Goal: Task Accomplishment & Management: Use online tool/utility

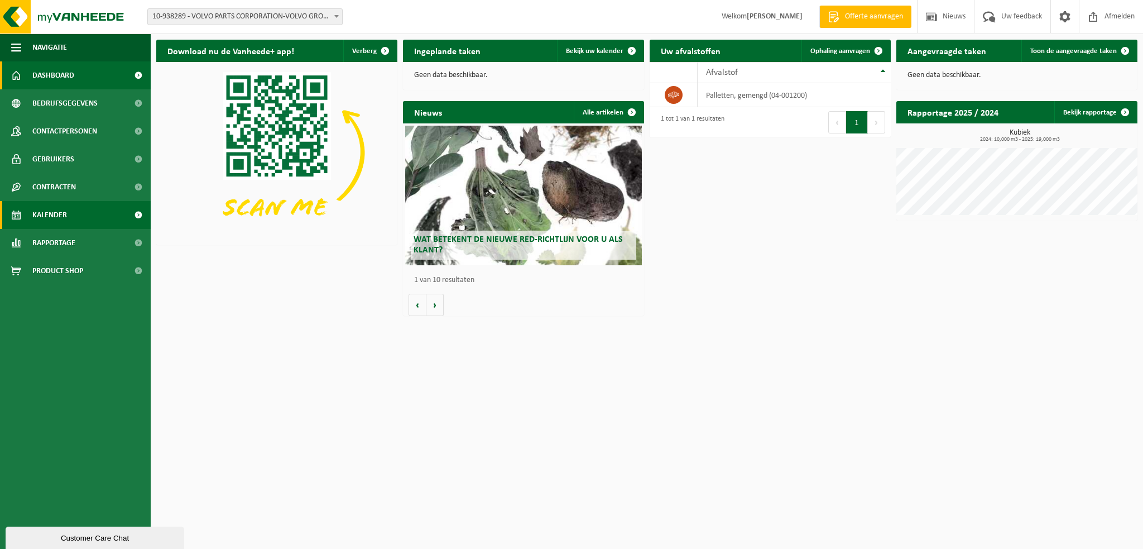
click at [55, 209] on span "Kalender" at bounding box center [49, 215] width 35 height 28
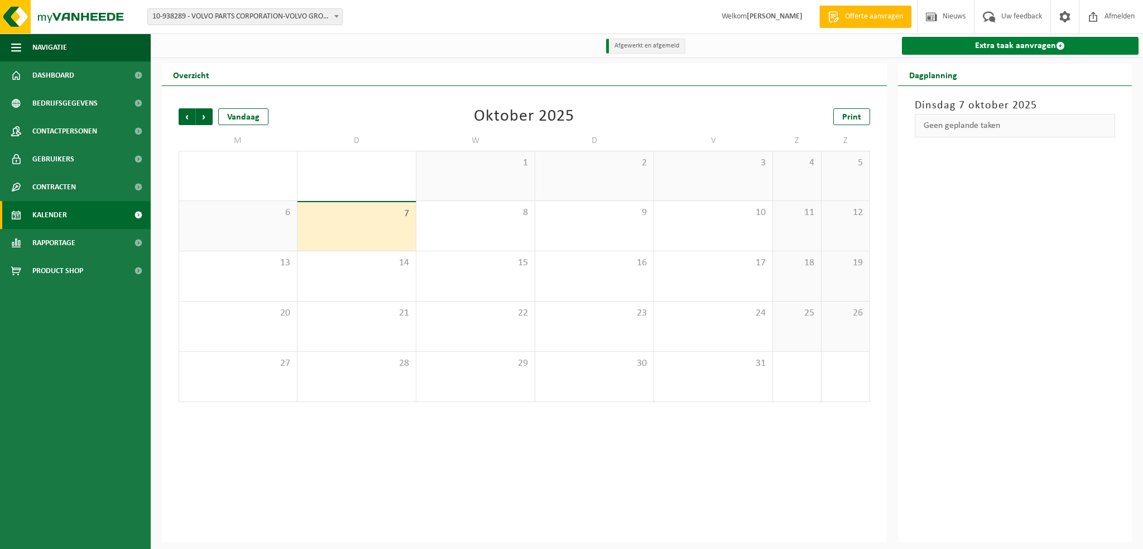
click at [978, 44] on link "Extra taak aanvragen" at bounding box center [1020, 46] width 237 height 18
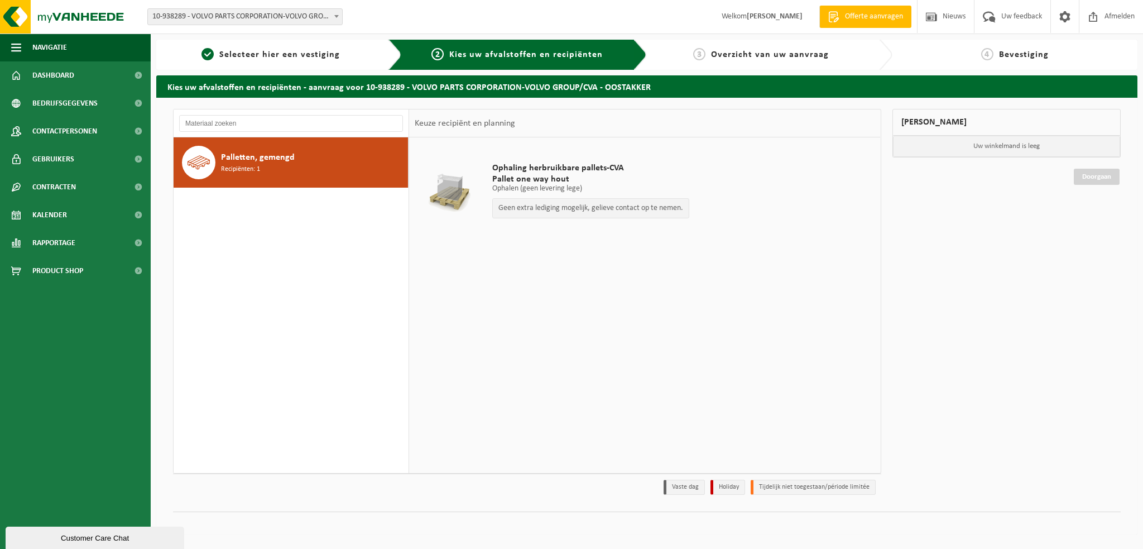
click at [330, 13] on span "10-938289 - VOLVO PARTS CORPORATION-VOLVO GROUP/CVA - [STREET_ADDRESS]" at bounding box center [245, 17] width 194 height 16
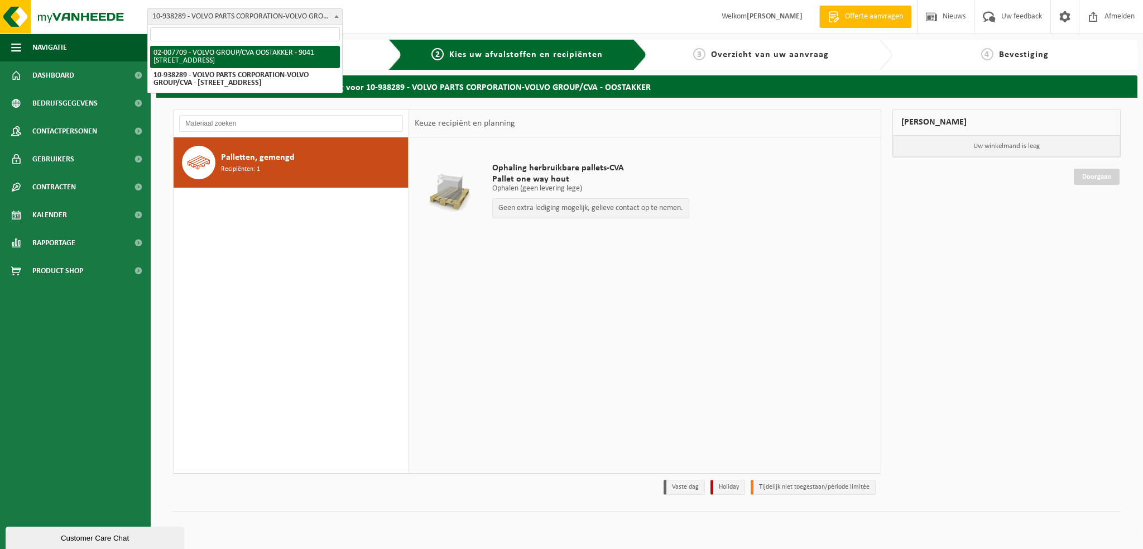
select select "1046"
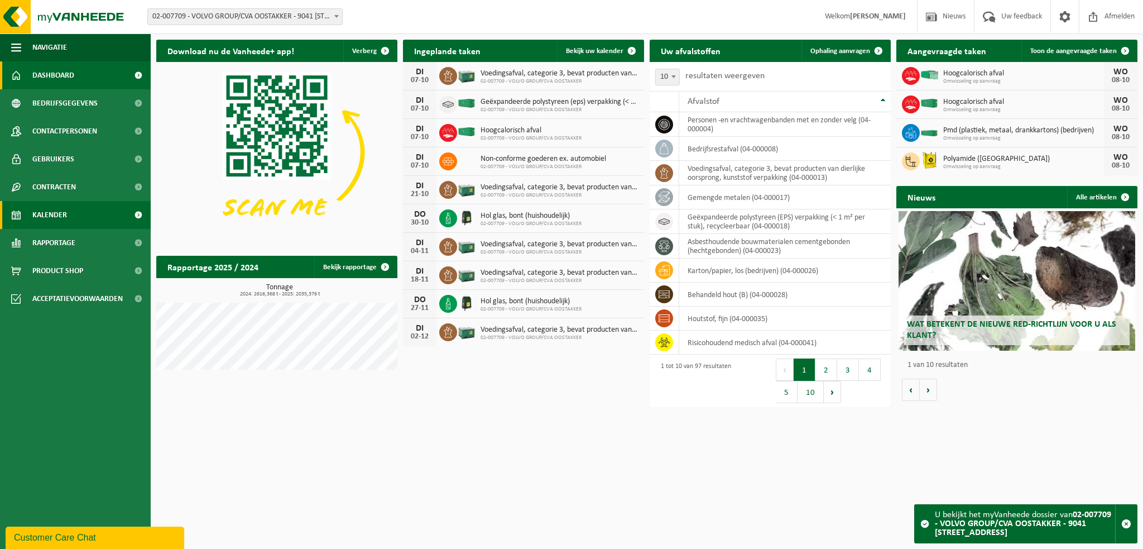
click at [59, 215] on span "Kalender" at bounding box center [49, 215] width 35 height 28
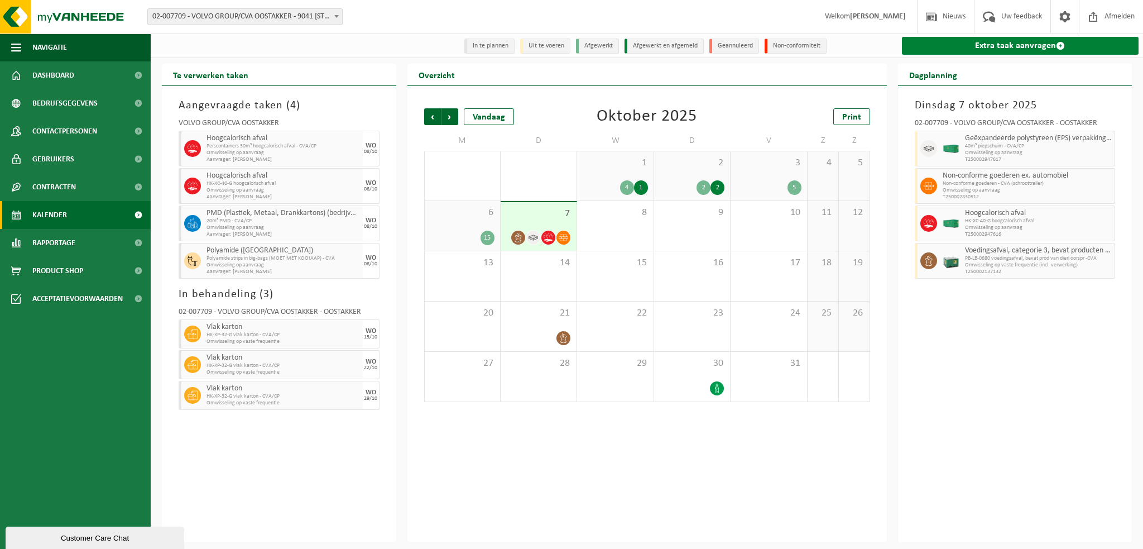
click at [974, 47] on link "Extra taak aanvragen" at bounding box center [1020, 46] width 237 height 18
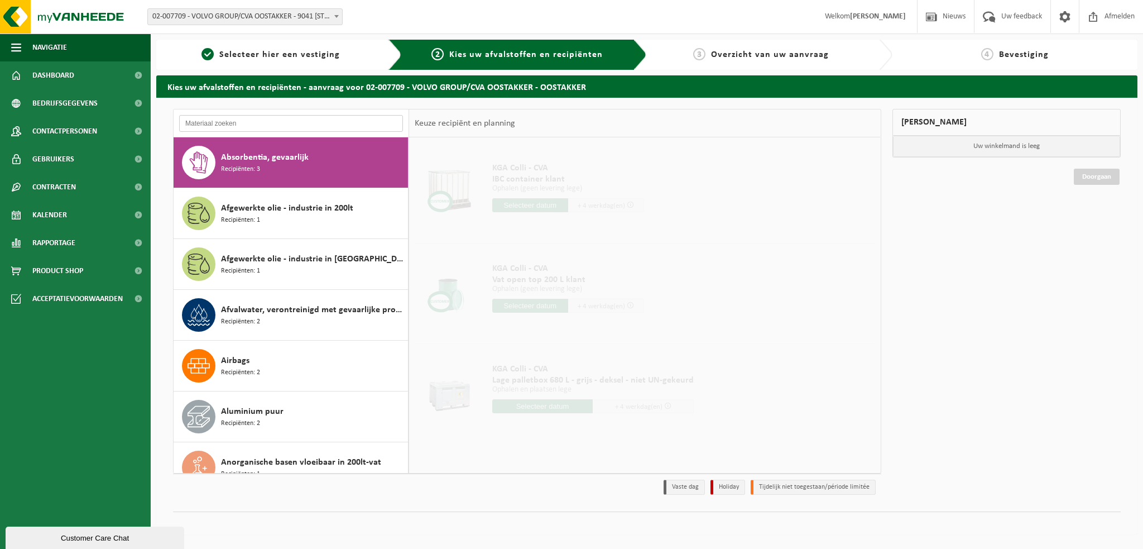
click at [214, 124] on input "text" at bounding box center [291, 123] width 224 height 17
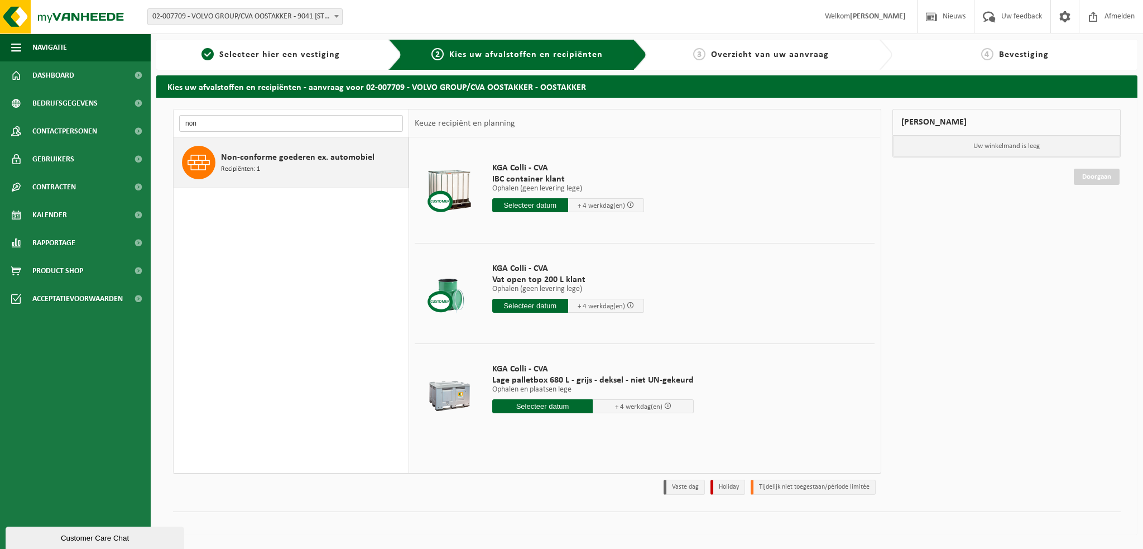
type input "non"
click at [308, 154] on span "Non-conforme goederen ex. automobiel" at bounding box center [297, 157] width 153 height 13
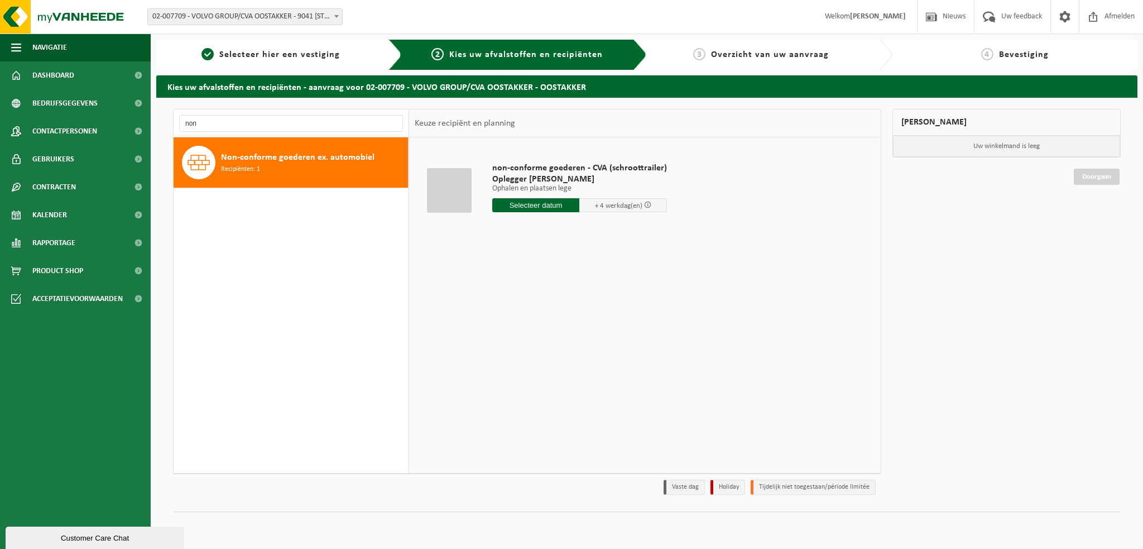
click at [521, 206] on input "text" at bounding box center [536, 205] width 88 height 14
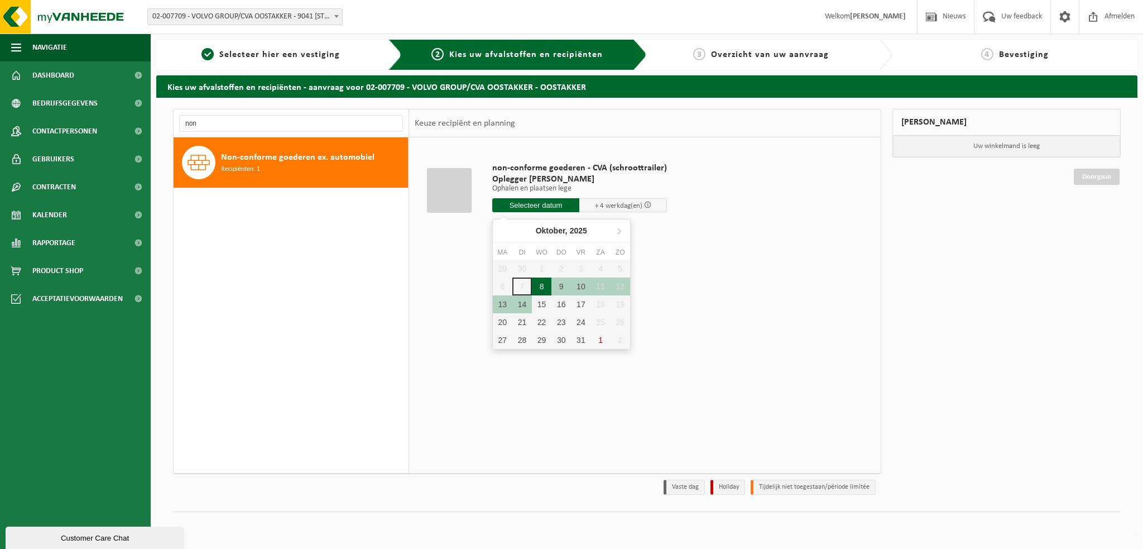
click at [535, 285] on div "8" at bounding box center [542, 286] width 20 height 18
type input "Van 2025-10-08"
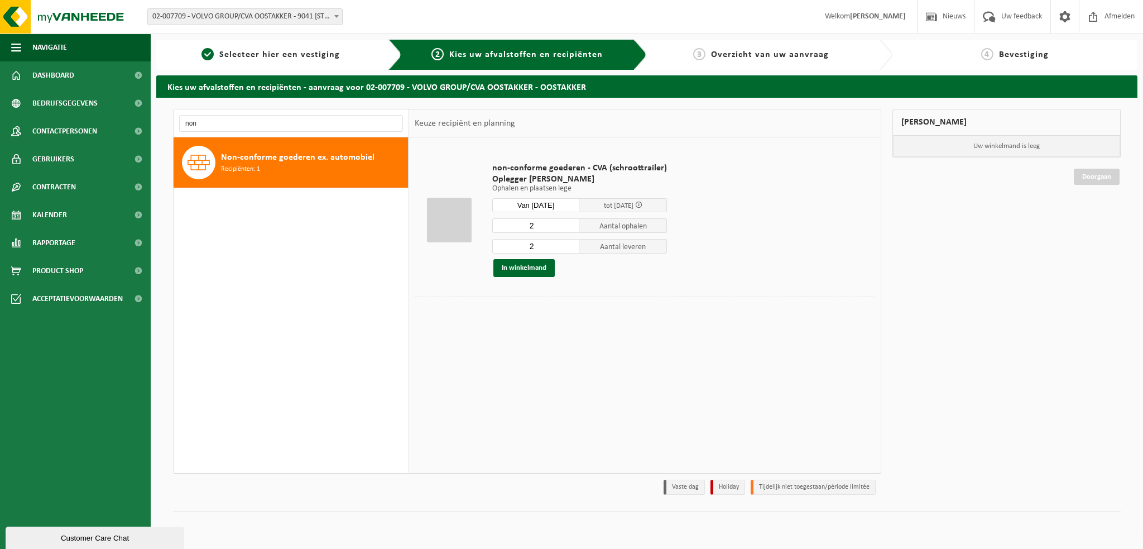
click at [542, 228] on input "2" at bounding box center [536, 225] width 88 height 15
type input "1"
click at [516, 263] on button "In winkelmand" at bounding box center [523, 268] width 61 height 18
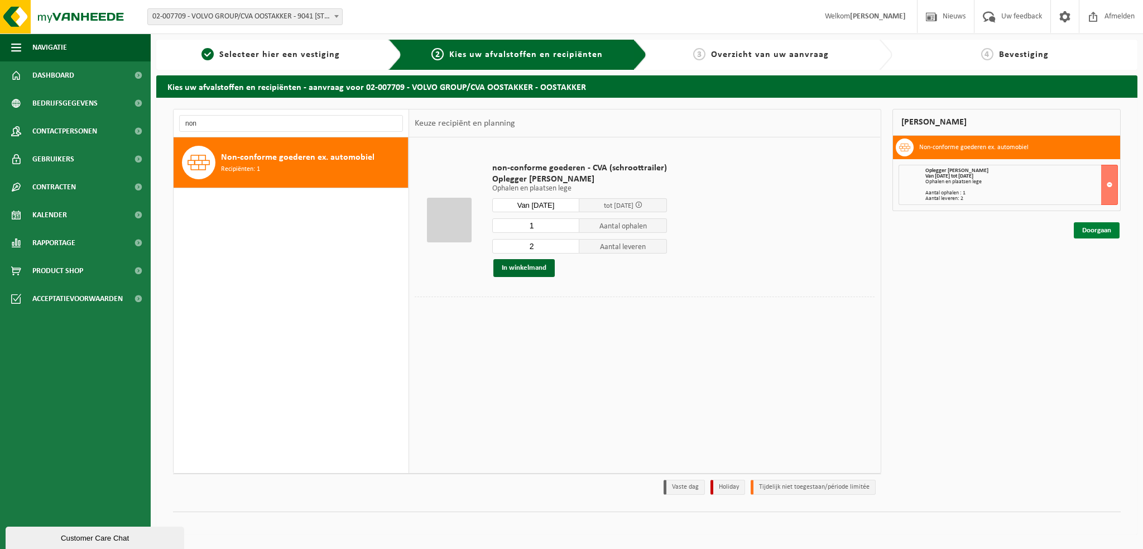
click at [1092, 227] on link "Doorgaan" at bounding box center [1097, 230] width 46 height 16
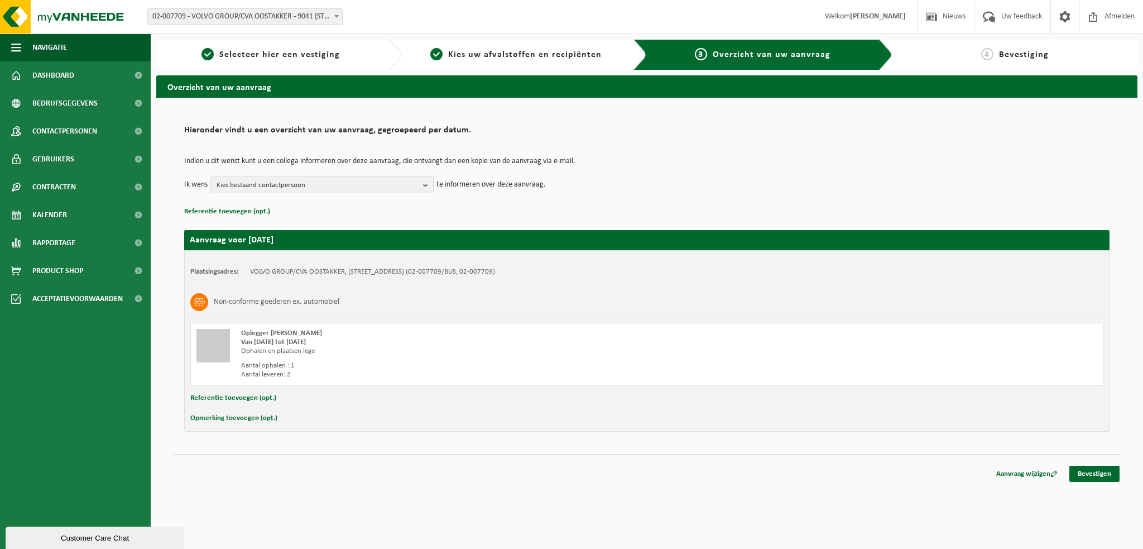
drag, startPoint x: 420, startPoint y: 182, endPoint x: 372, endPoint y: 228, distance: 65.5
click at [420, 182] on button "Kies bestaand contactpersoon" at bounding box center [321, 184] width 223 height 17
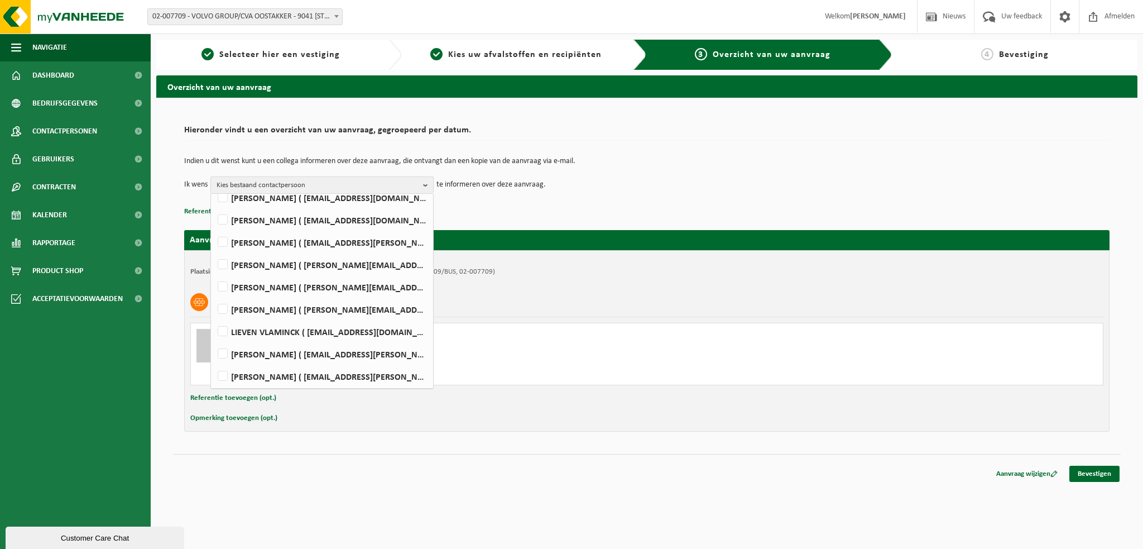
scroll to position [675, 0]
click at [222, 262] on label "WIM VEIRMAN ( wim.veirman@volvo.com )" at bounding box center [321, 264] width 212 height 17
click at [214, 250] on input "WIM VEIRMAN ( wim.veirman@volvo.com )" at bounding box center [213, 249] width 1 height 1
checkbox input "true"
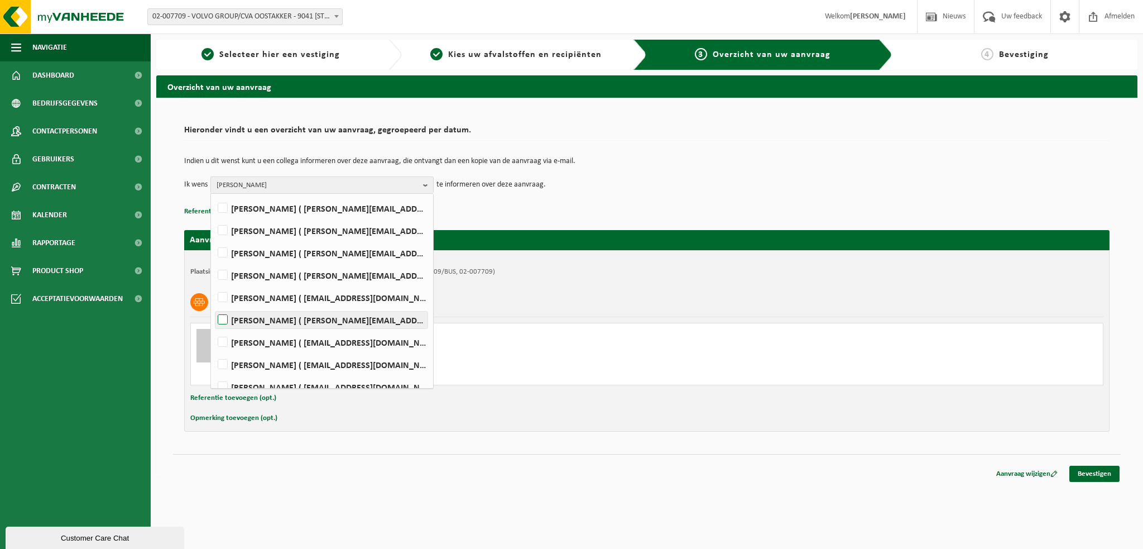
scroll to position [451, 0]
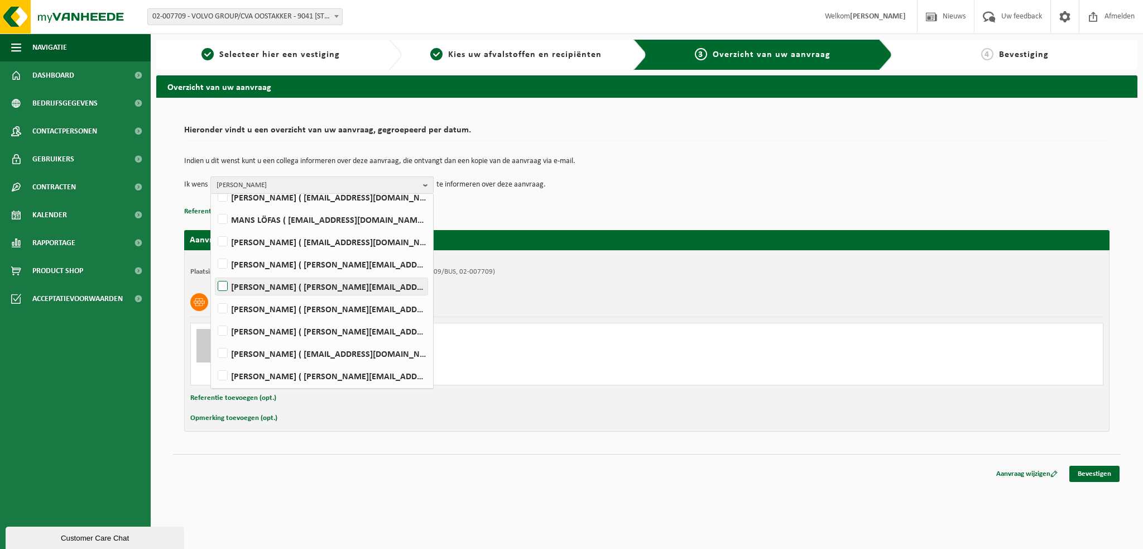
click at [226, 287] on label "FARID NACIRI ( farid.naciri@volvo.com )" at bounding box center [321, 286] width 212 height 17
click at [214, 272] on input "FARID NACIRI ( farid.naciri@volvo.com )" at bounding box center [213, 272] width 1 height 1
checkbox input "true"
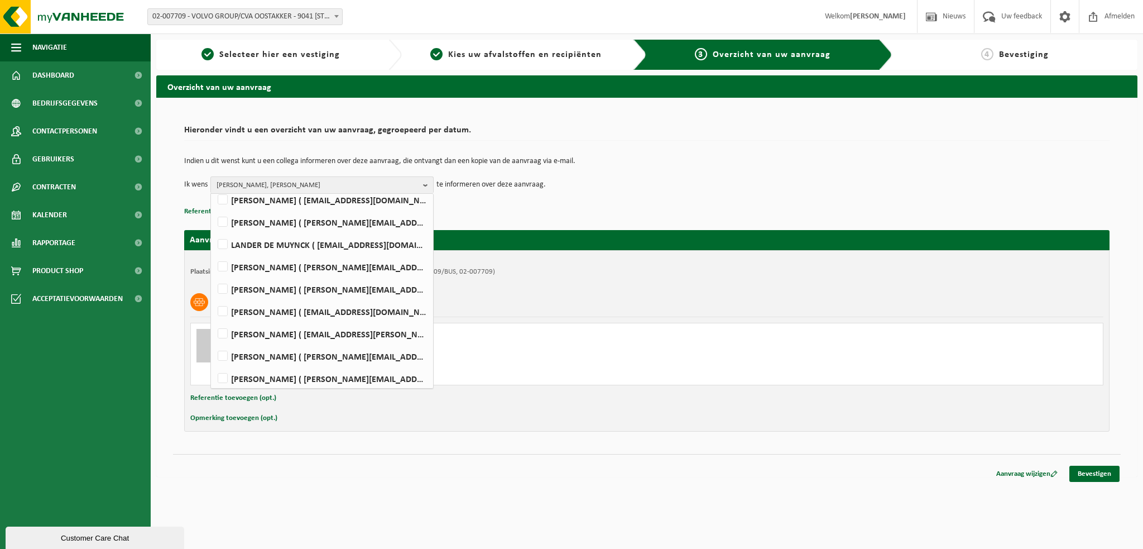
scroll to position [117, 0]
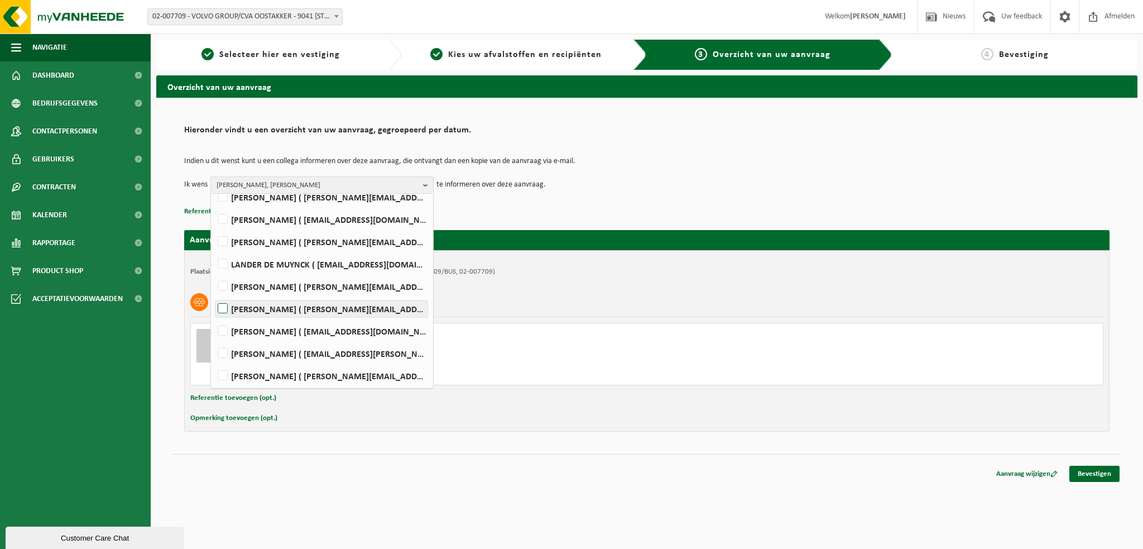
click at [223, 309] on label "TOM DE SMET ( tom.de.smet@volvo.com )" at bounding box center [321, 308] width 212 height 17
click at [214, 295] on input "TOM DE SMET ( tom.de.smet@volvo.com )" at bounding box center [213, 294] width 1 height 1
checkbox input "true"
click at [467, 479] on div "Overzicht van uw aanvraag Hieronder vindt u een overzicht van uw aanvraag, gegr…" at bounding box center [647, 278] width 992 height 407
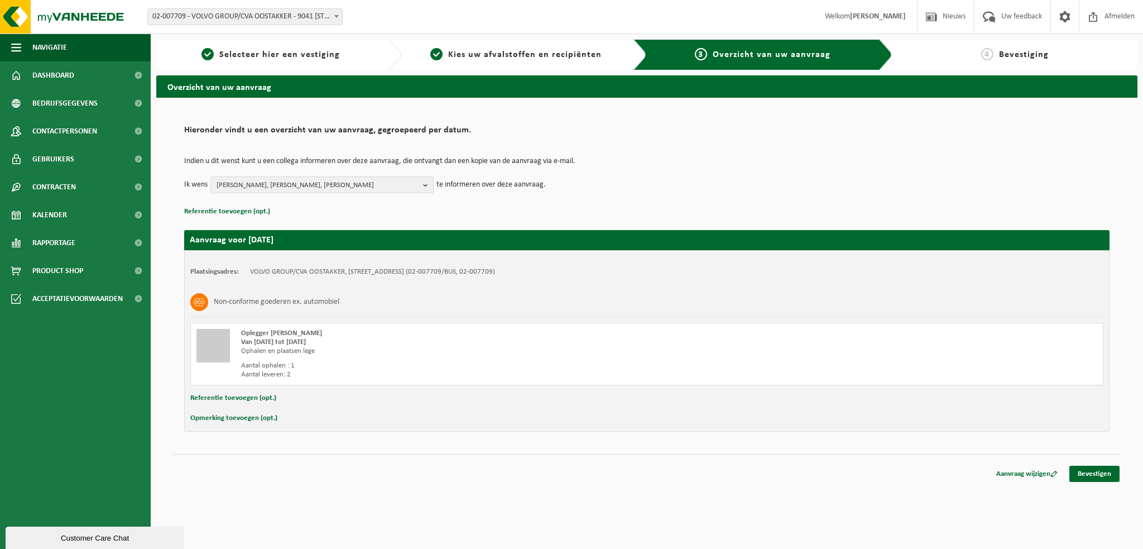
click at [234, 398] on button "Referentie toevoegen (opt.)" at bounding box center [233, 398] width 86 height 15
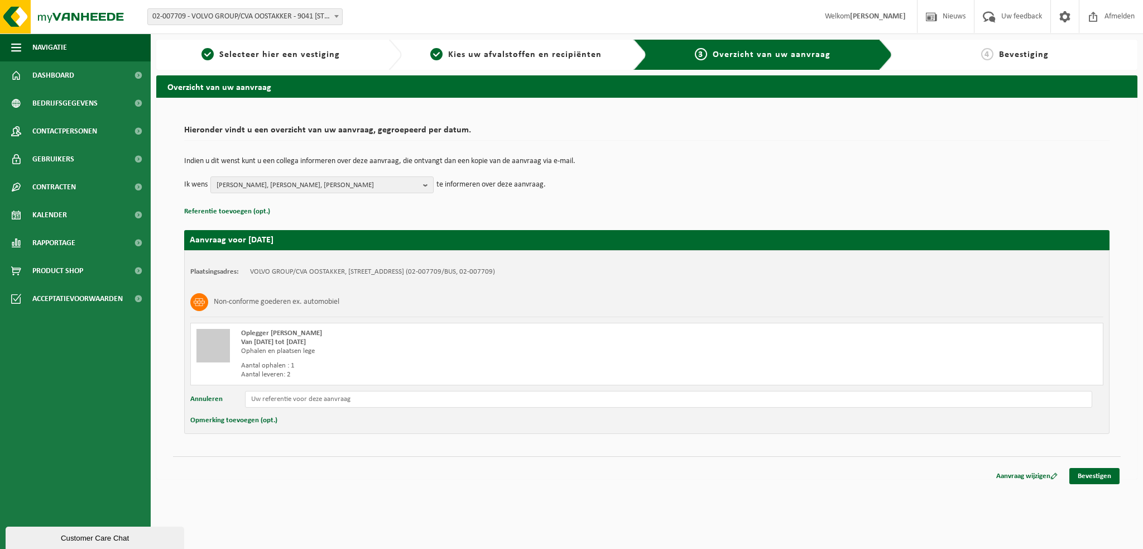
click at [254, 418] on button "Opmerking toevoegen (opt.)" at bounding box center [233, 420] width 87 height 15
click at [273, 424] on input "text" at bounding box center [668, 421] width 847 height 17
type input "TML TRAILER 5032 nrpl: QHG_609"
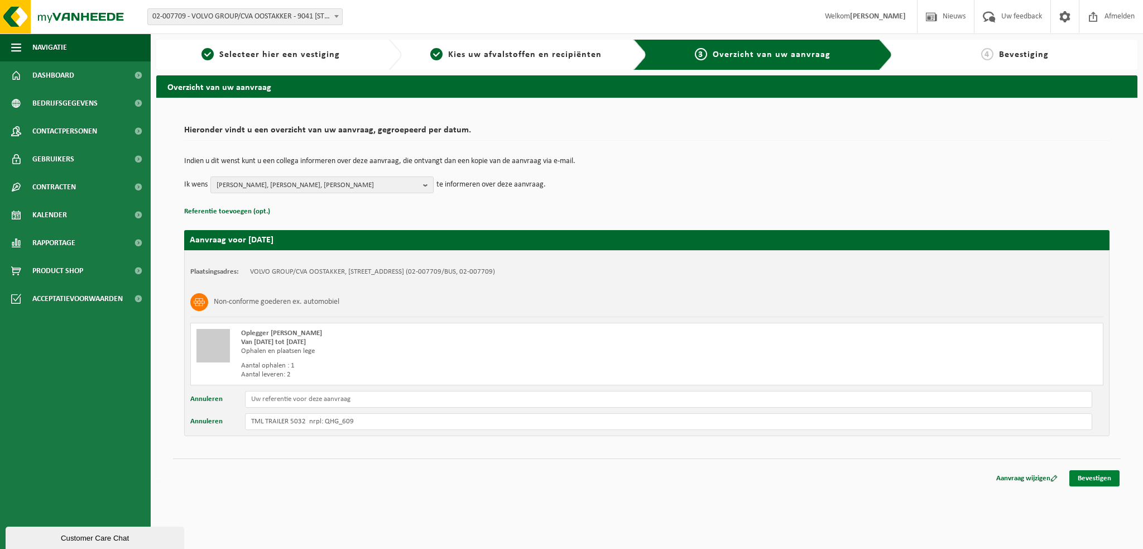
click at [1096, 478] on link "Bevestigen" at bounding box center [1094, 478] width 50 height 16
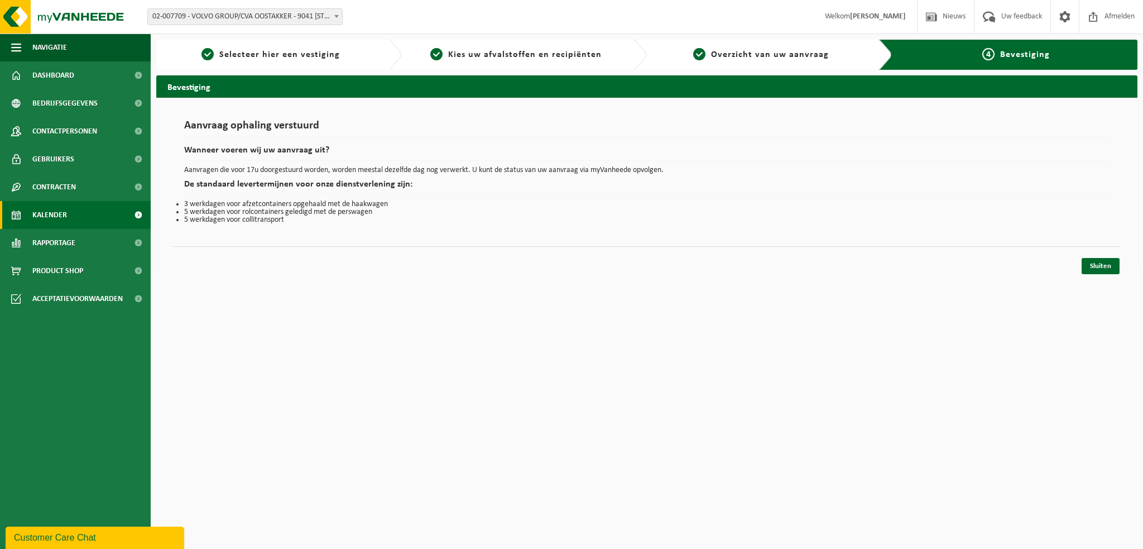
click at [39, 215] on span "Kalender" at bounding box center [49, 215] width 35 height 28
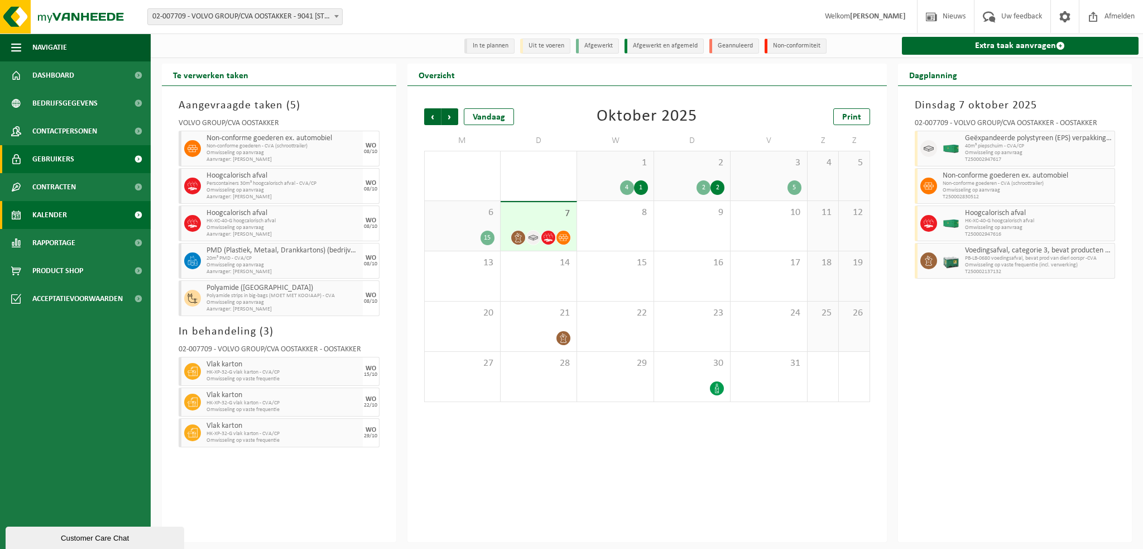
drag, startPoint x: 71, startPoint y: 218, endPoint x: 140, endPoint y: 146, distance: 99.8
click at [71, 218] on link "Kalender" at bounding box center [75, 215] width 151 height 28
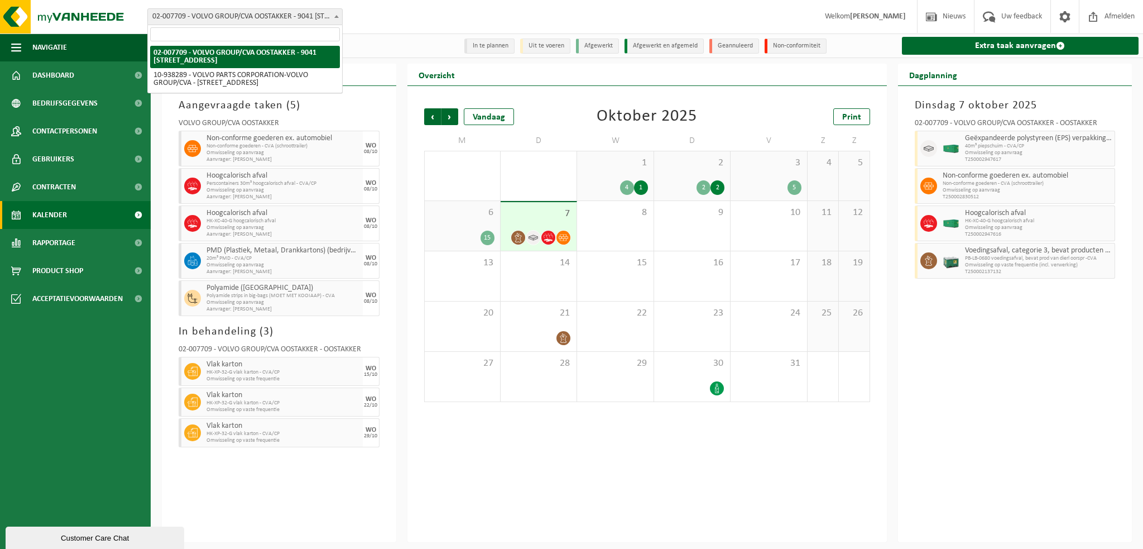
click at [337, 16] on b at bounding box center [336, 16] width 4 height 3
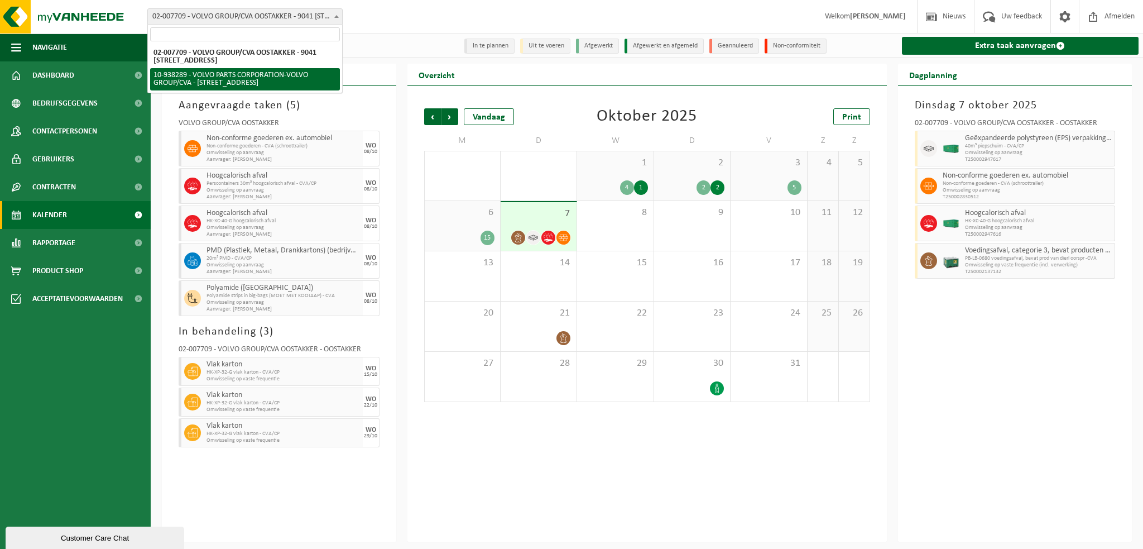
select select "140938"
